Goal: Book appointment/travel/reservation

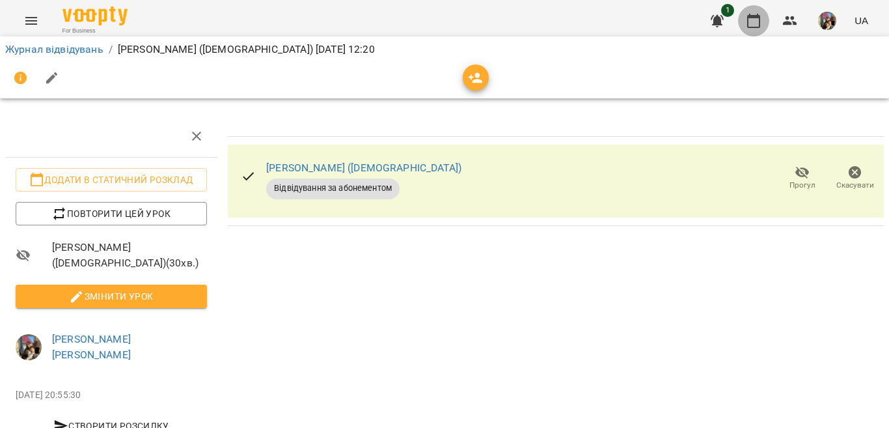
click at [753, 24] on icon "button" at bounding box center [754, 21] width 16 height 16
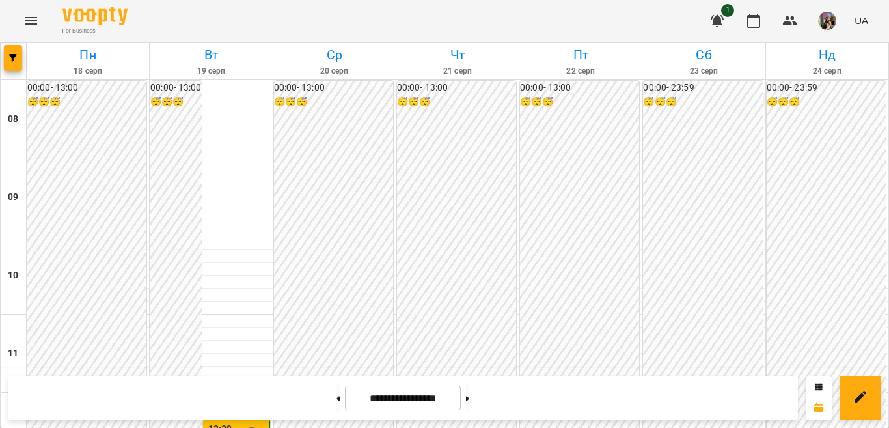
scroll to position [325, 0]
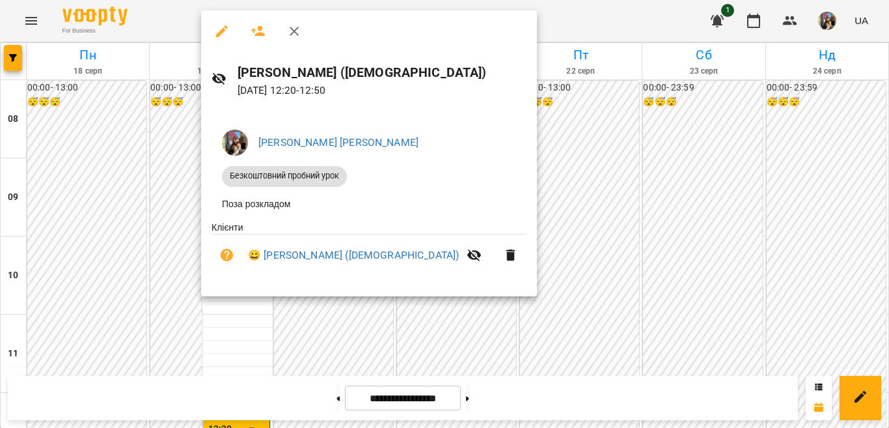
click at [170, 123] on div at bounding box center [444, 214] width 889 height 428
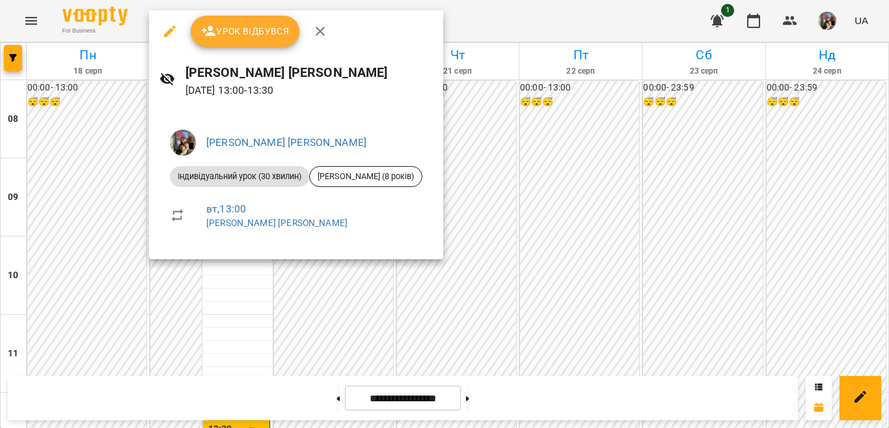
click at [211, 294] on div at bounding box center [444, 214] width 889 height 428
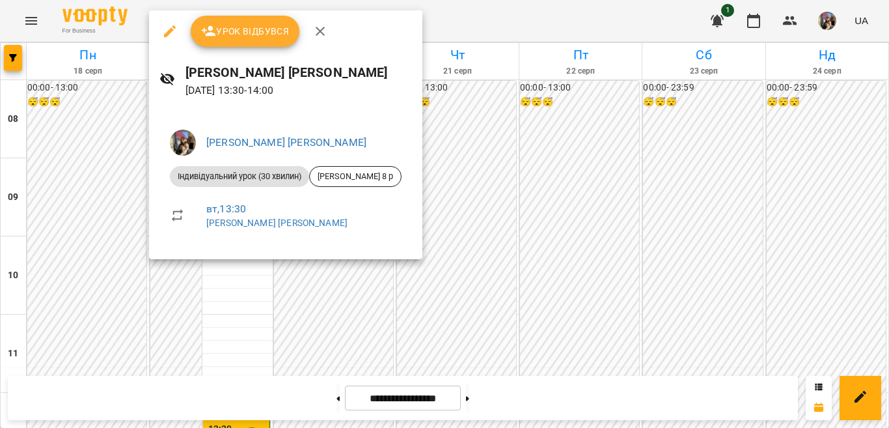
click at [211, 271] on div at bounding box center [444, 214] width 889 height 428
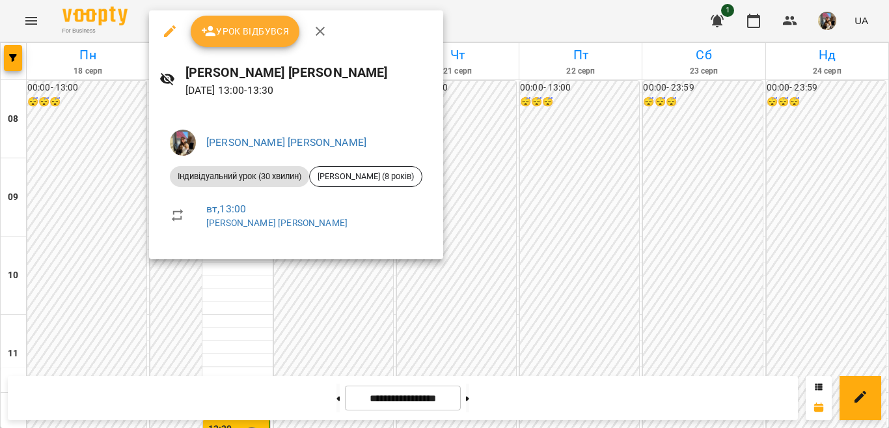
click at [200, 275] on div at bounding box center [444, 214] width 889 height 428
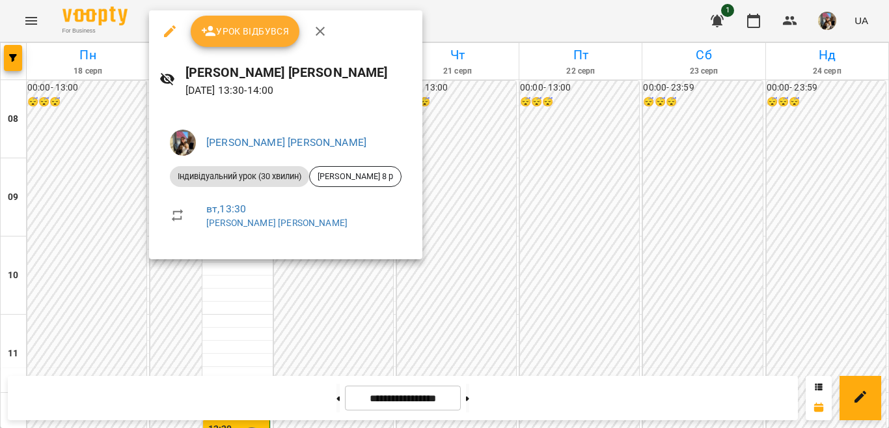
click at [202, 275] on div at bounding box center [444, 214] width 889 height 428
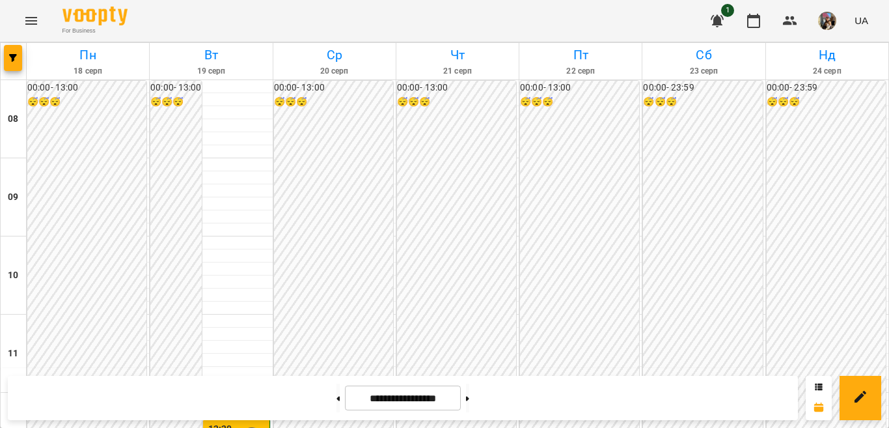
scroll to position [455, 0]
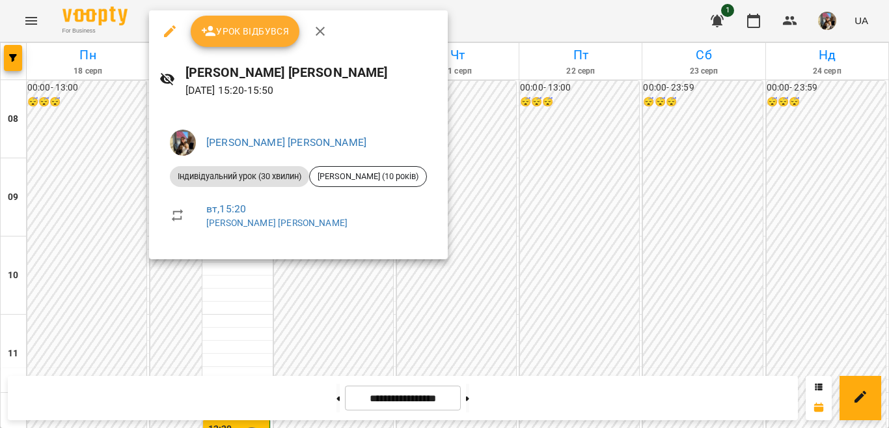
click at [162, 283] on div at bounding box center [444, 214] width 889 height 428
